Goal: Information Seeking & Learning: Check status

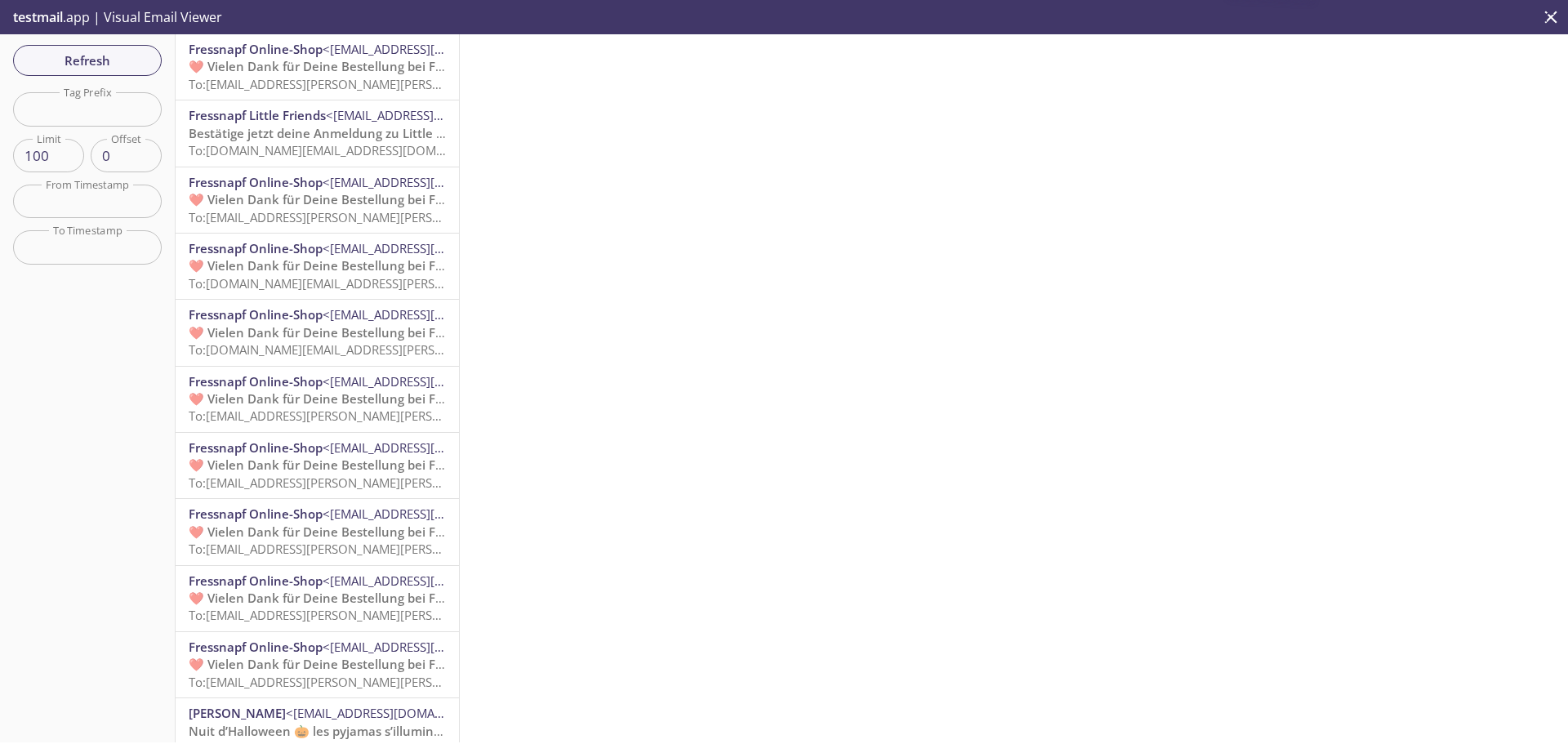
click at [295, 142] on p "Bestätige jetzt deine Anmeldung zu Little Friends To: [DOMAIN_NAME][EMAIL_ADDRE…" at bounding box center [318, 142] width 257 height 35
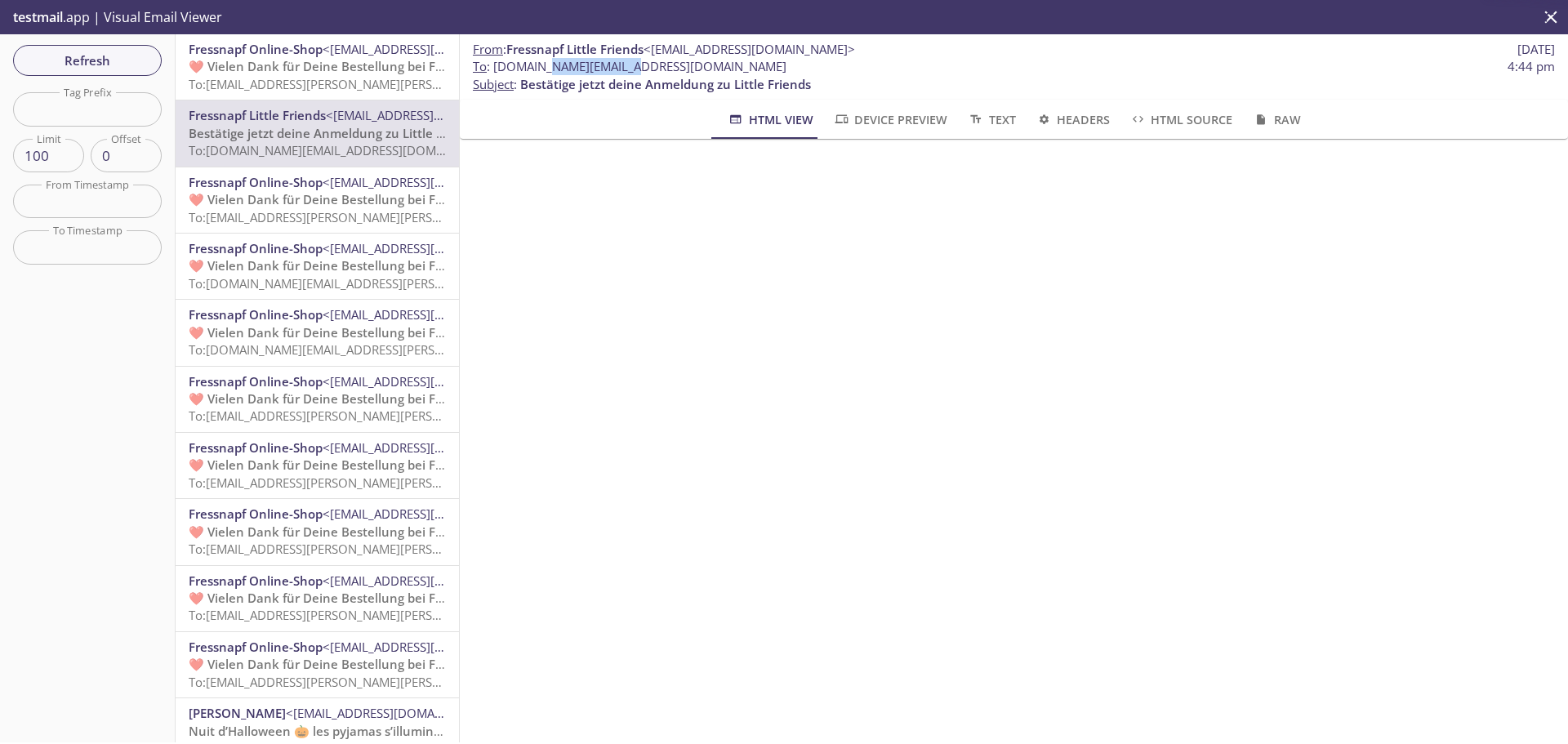
drag, startPoint x: 550, startPoint y: 65, endPoint x: 618, endPoint y: 70, distance: 68.2
click at [618, 70] on span "To : [DOMAIN_NAME][EMAIL_ADDRESS][DOMAIN_NAME]" at bounding box center [629, 66] width 313 height 17
copy span ".friends.user"
click at [79, 105] on input "text" at bounding box center [88, 109] width 149 height 34
paste input ".friends.user"
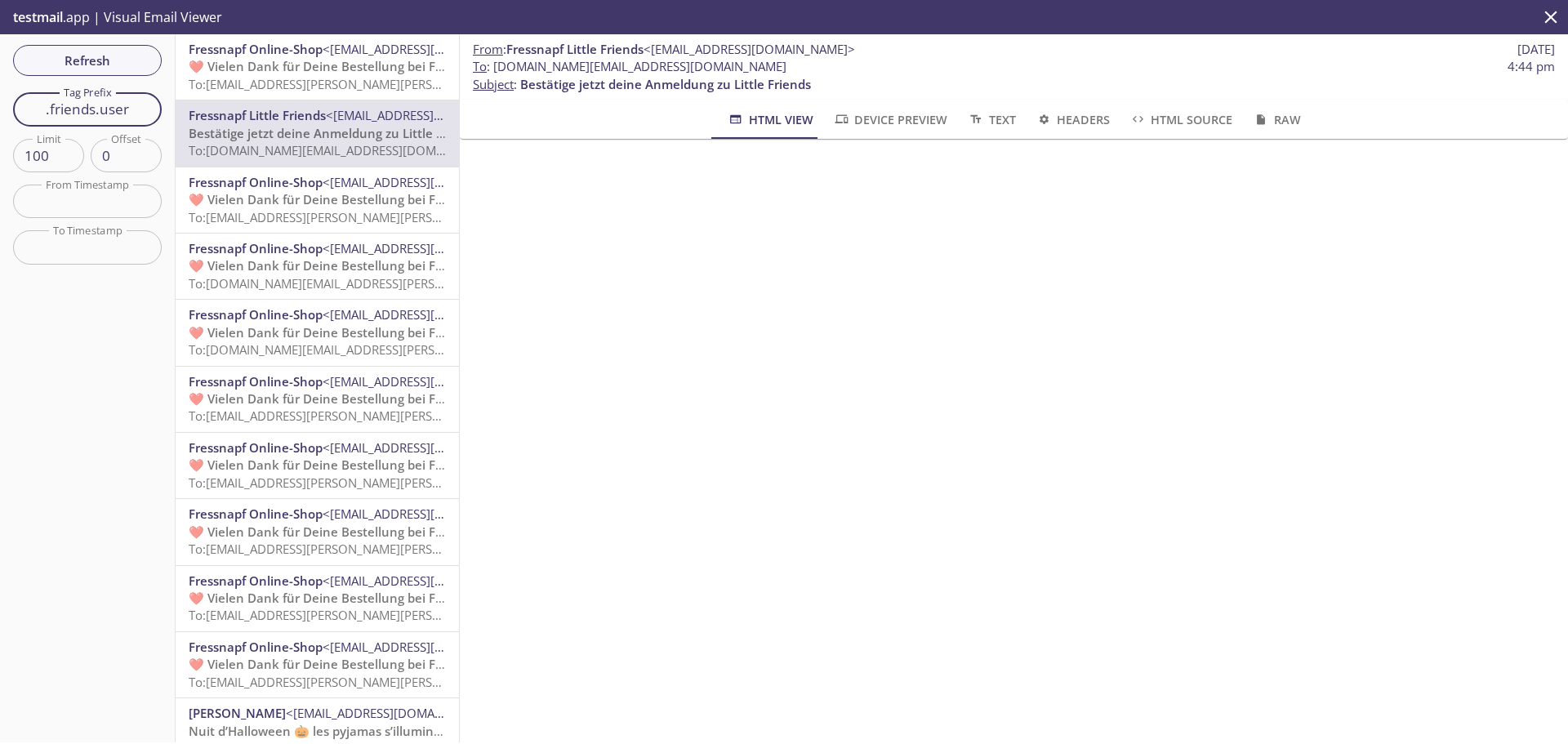
click at [51, 108] on input ".friends.user" at bounding box center [88, 109] width 149 height 34
type input "friends.user"
drag, startPoint x: 114, startPoint y: 65, endPoint x: 84, endPoint y: 100, distance: 46.1
click at [84, 100] on div "Refresh Filters Tag Prefix friends.user Tag Prefix Limit 100 Limit Offset 0 Off…" at bounding box center [88, 388] width 176 height 708
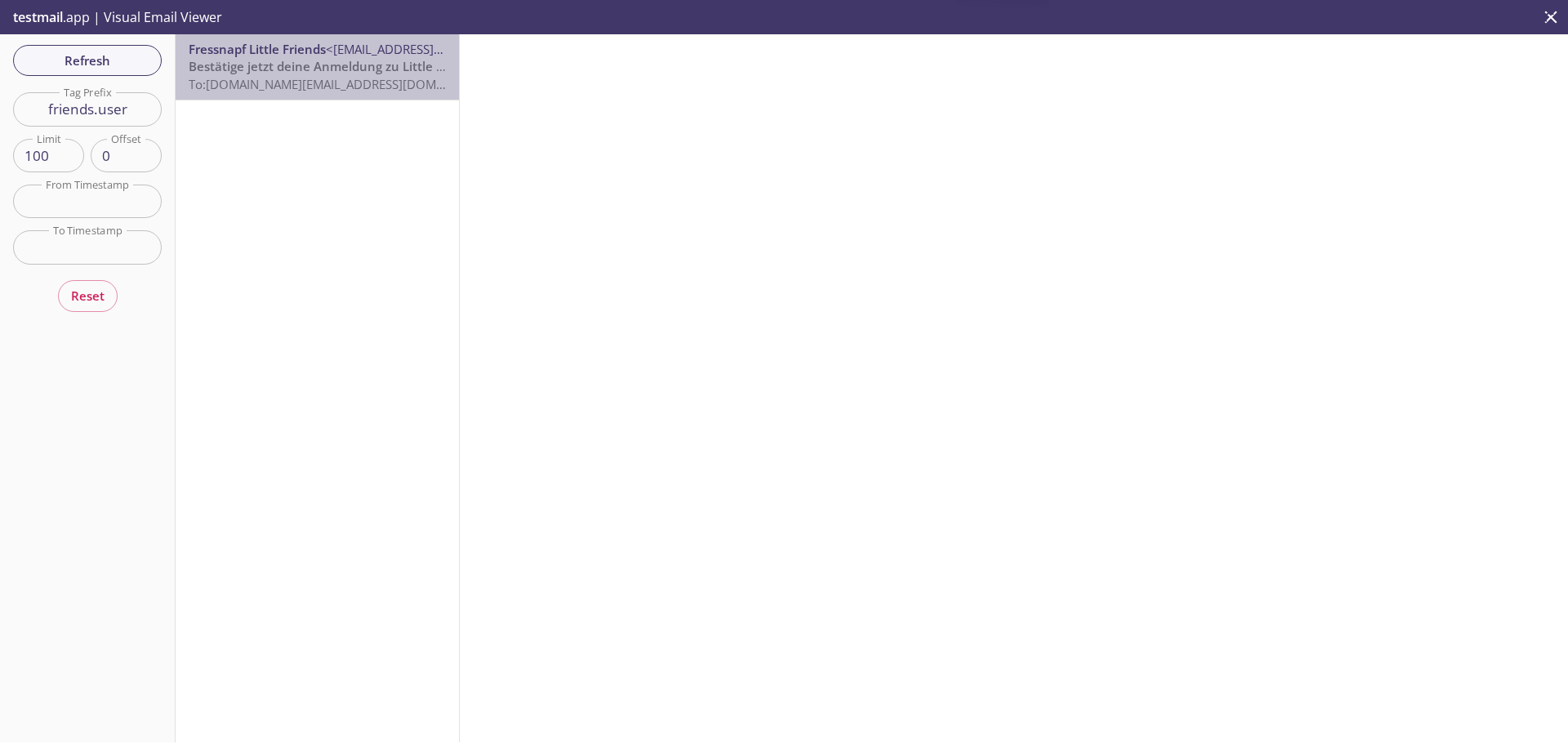
drag, startPoint x: 333, startPoint y: 80, endPoint x: 345, endPoint y: 112, distance: 34.2
click at [333, 81] on span "To: [DOMAIN_NAME][EMAIL_ADDRESS][DOMAIN_NAME]" at bounding box center [344, 84] width 310 height 16
